Goal: Information Seeking & Learning: Learn about a topic

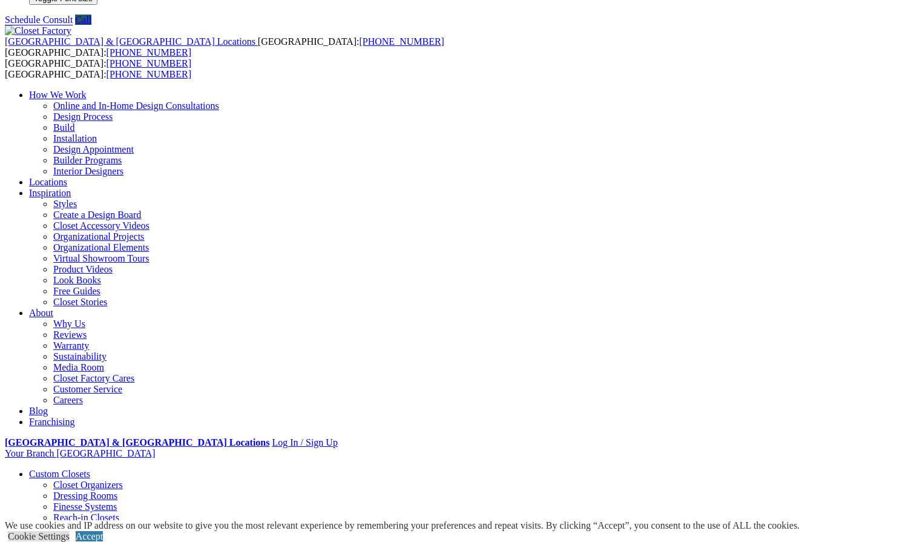
scroll to position [27, 0]
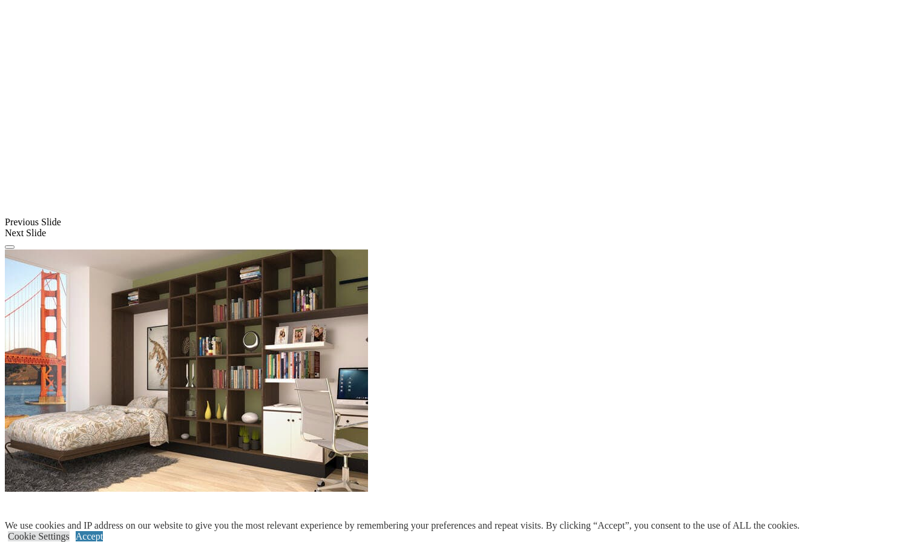
scroll to position [954, 0]
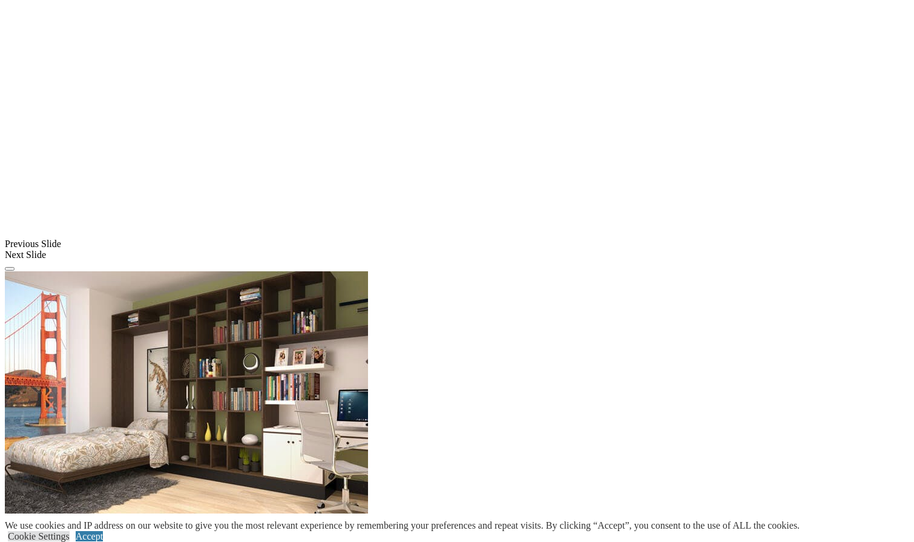
scroll to position [944, 0]
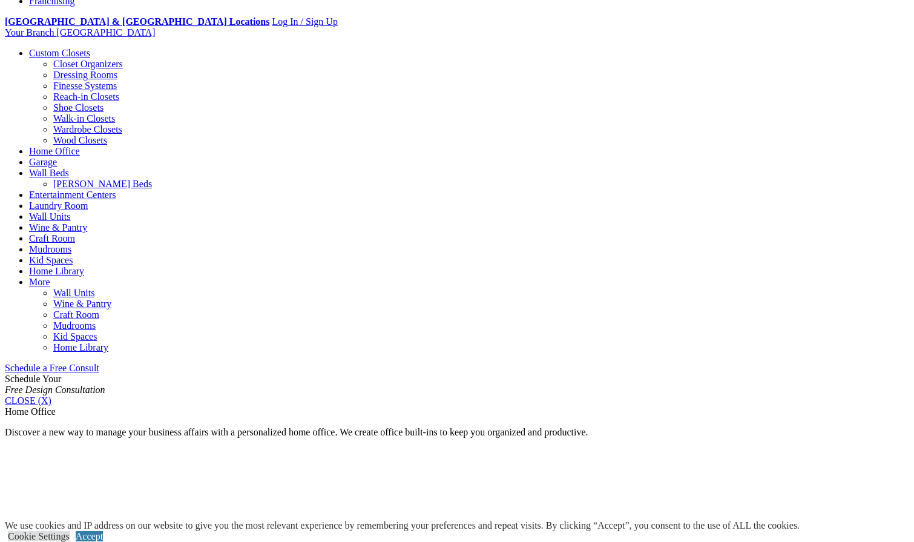
scroll to position [448, 0]
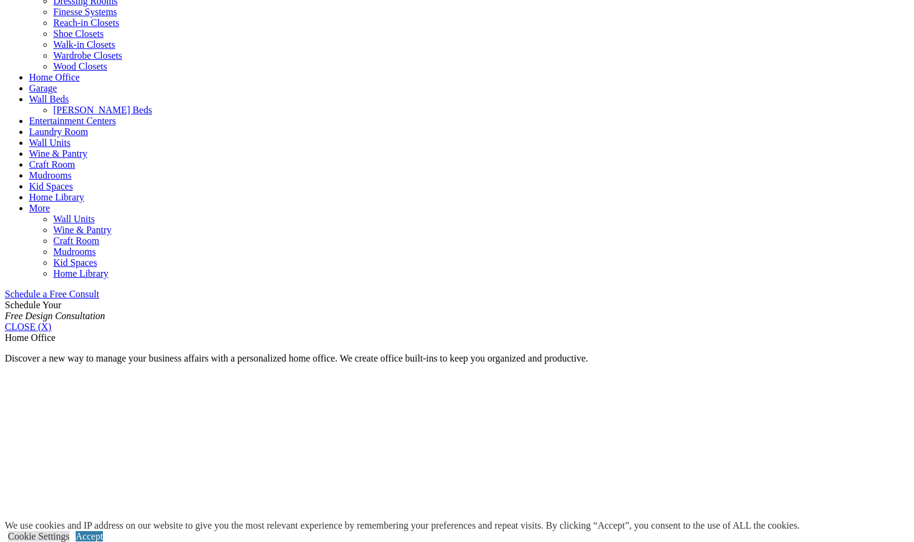
click at [152, 105] on link "[PERSON_NAME] Beds" at bounding box center [102, 110] width 99 height 10
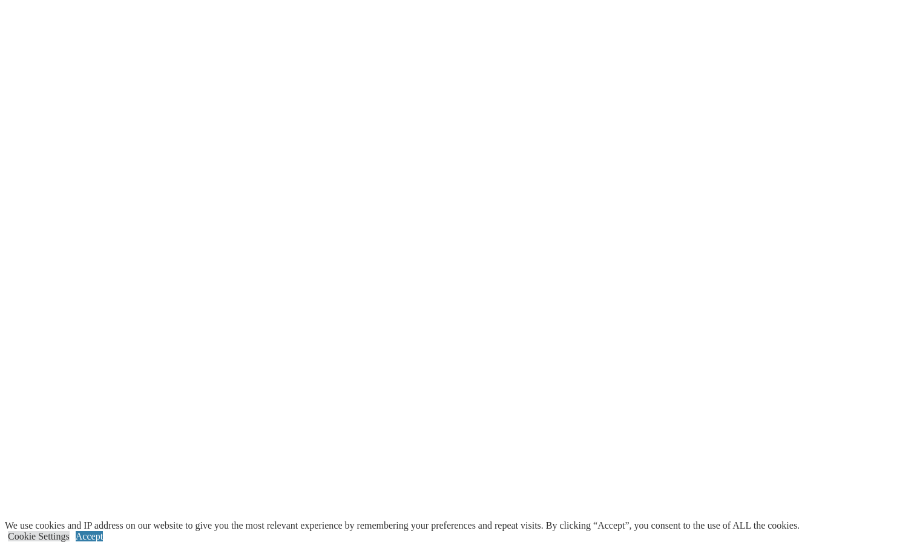
scroll to position [2315, 0]
